Goal: Navigation & Orientation: Find specific page/section

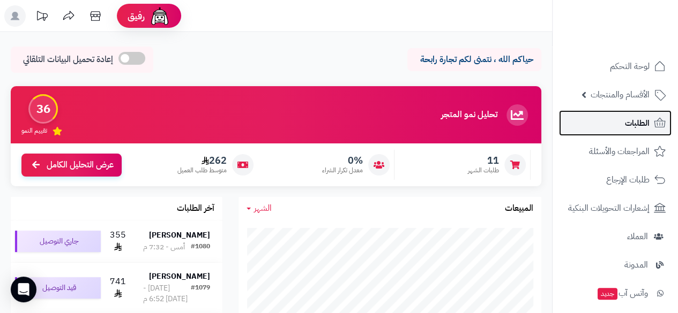
click at [404, 127] on span "الطلبات" at bounding box center [637, 123] width 25 height 15
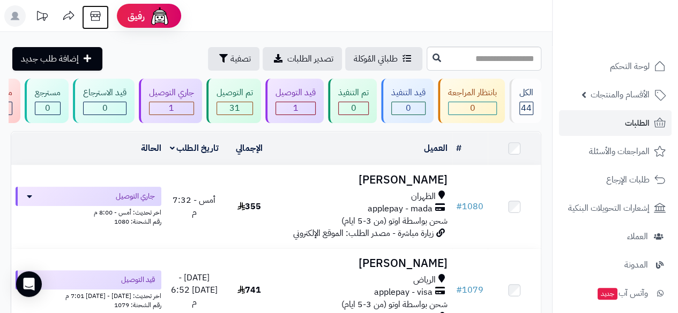
click at [99, 15] on icon at bounding box center [95, 15] width 21 height 21
drag, startPoint x: 551, startPoint y: 198, endPoint x: 551, endPoint y: 232, distance: 34.3
click at [552, 232] on nav "لوحة التحكم الأقسام والمنتجات المنتجات مخزون الخيارات الأقسام الماركات مواصفات …" at bounding box center [615, 169] width 126 height 313
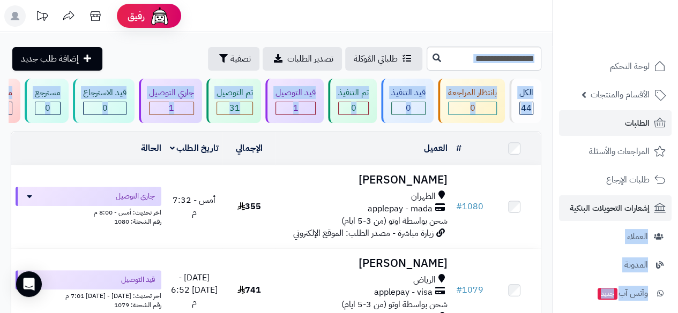
drag, startPoint x: 550, startPoint y: 191, endPoint x: 569, endPoint y: 196, distance: 19.4
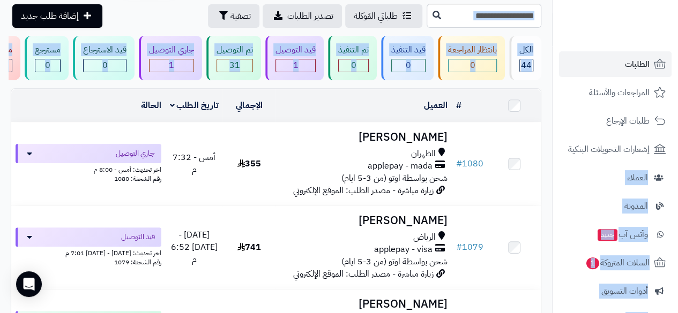
scroll to position [56, 0]
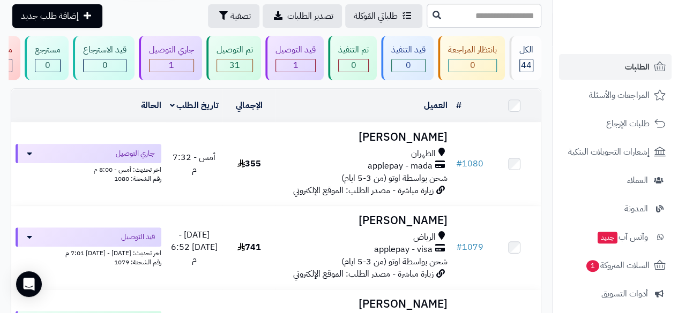
scroll to position [205, 0]
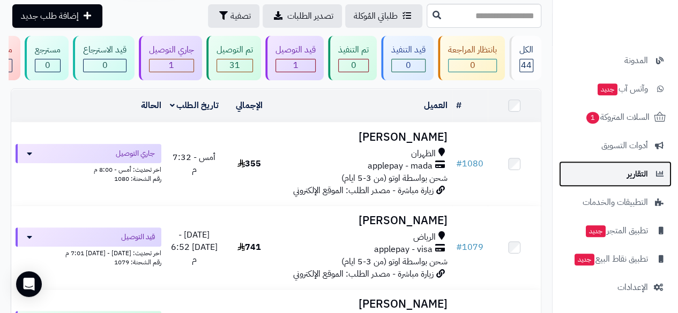
click at [630, 174] on span "التقارير" at bounding box center [637, 174] width 21 height 15
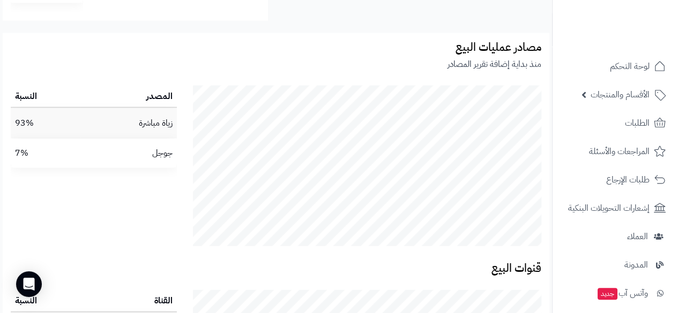
scroll to position [1394, 0]
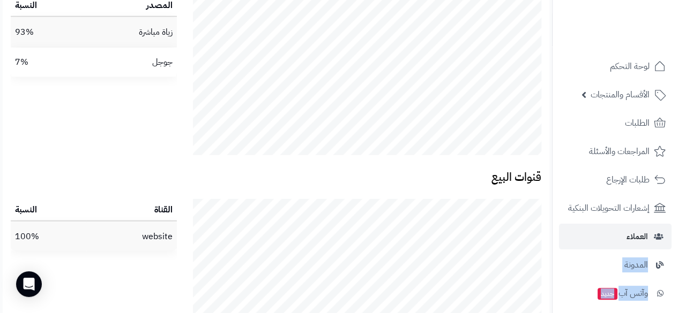
drag, startPoint x: 550, startPoint y: 198, endPoint x: 555, endPoint y: 223, distance: 26.2
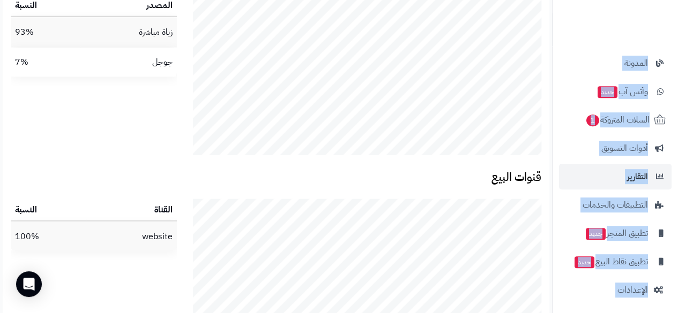
scroll to position [205, 0]
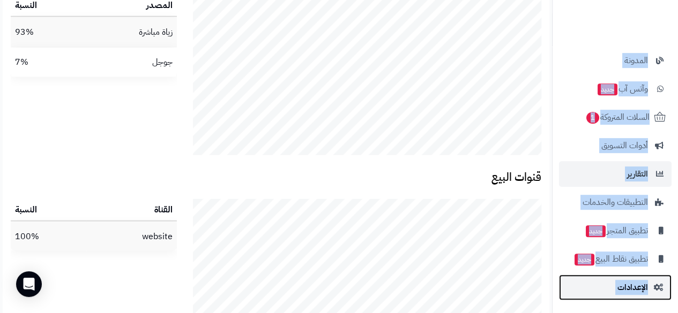
click at [629, 282] on span "الإعدادات" at bounding box center [632, 287] width 31 height 15
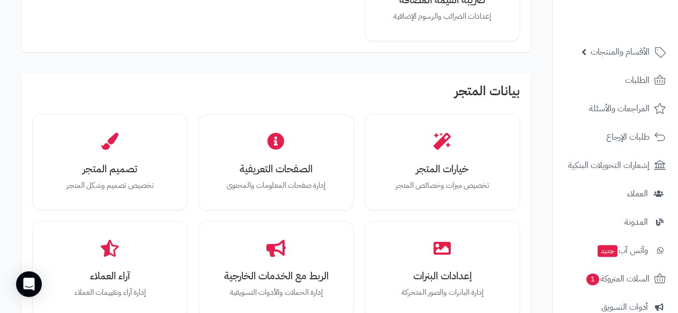
scroll to position [250, 0]
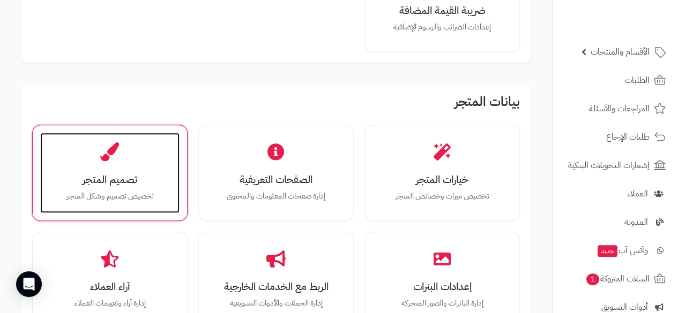
click at [121, 180] on h3 "تصميم المتجر" at bounding box center [110, 179] width 118 height 11
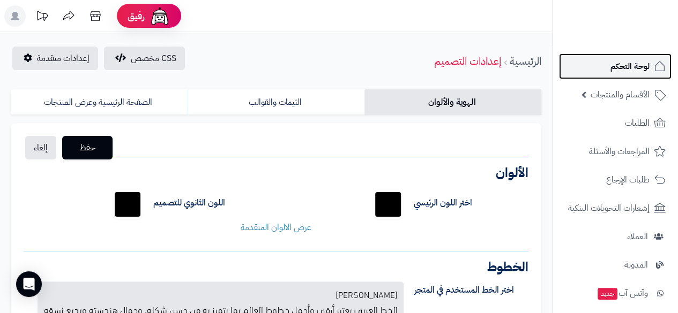
click at [606, 59] on link "لوحة التحكم" at bounding box center [615, 67] width 113 height 26
